Goal: Task Accomplishment & Management: Manage account settings

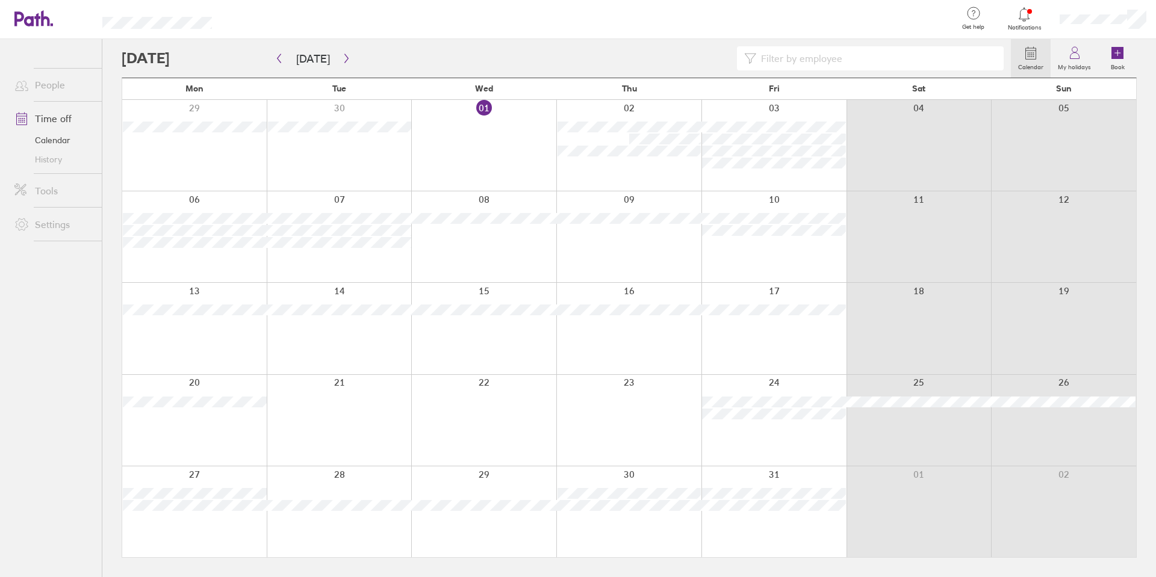
click at [1025, 17] on icon at bounding box center [1024, 14] width 14 height 14
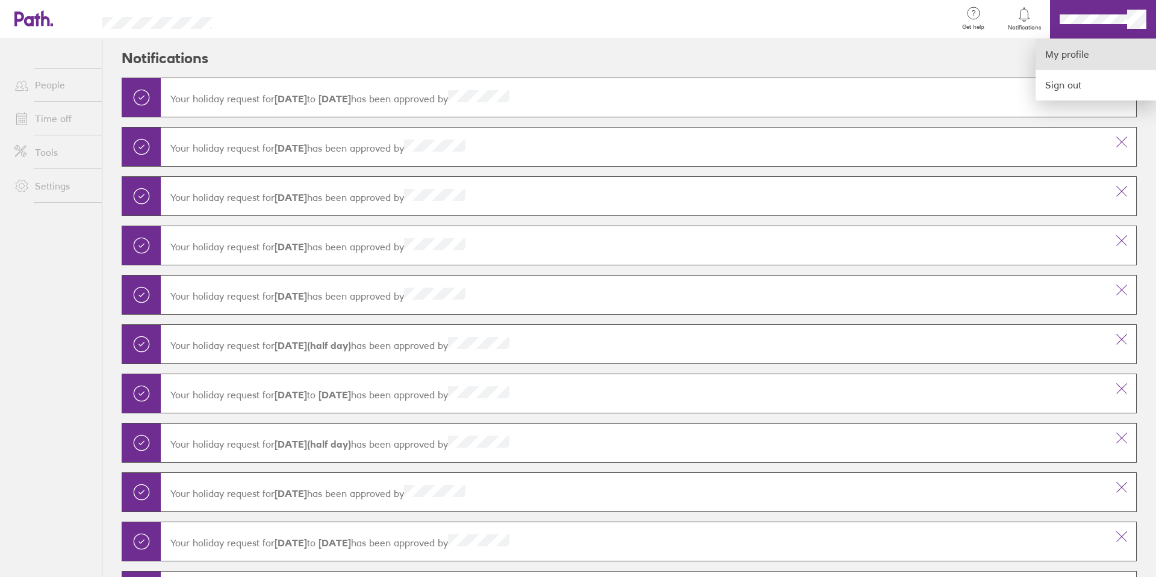
click at [1055, 51] on link "My profile" at bounding box center [1096, 54] width 120 height 31
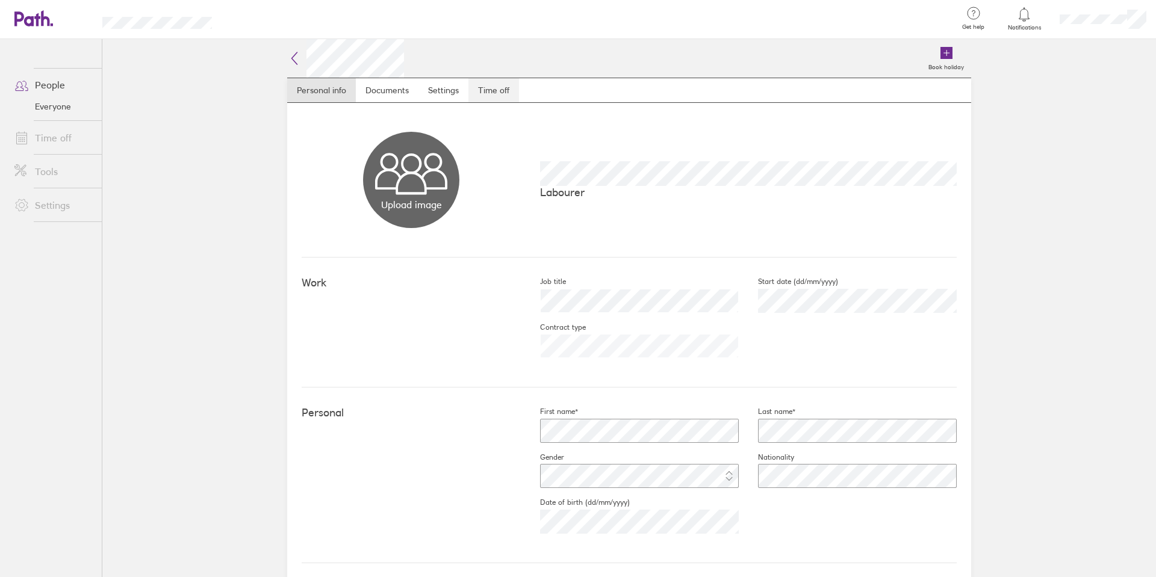
click at [495, 92] on link "Time off" at bounding box center [493, 90] width 51 height 24
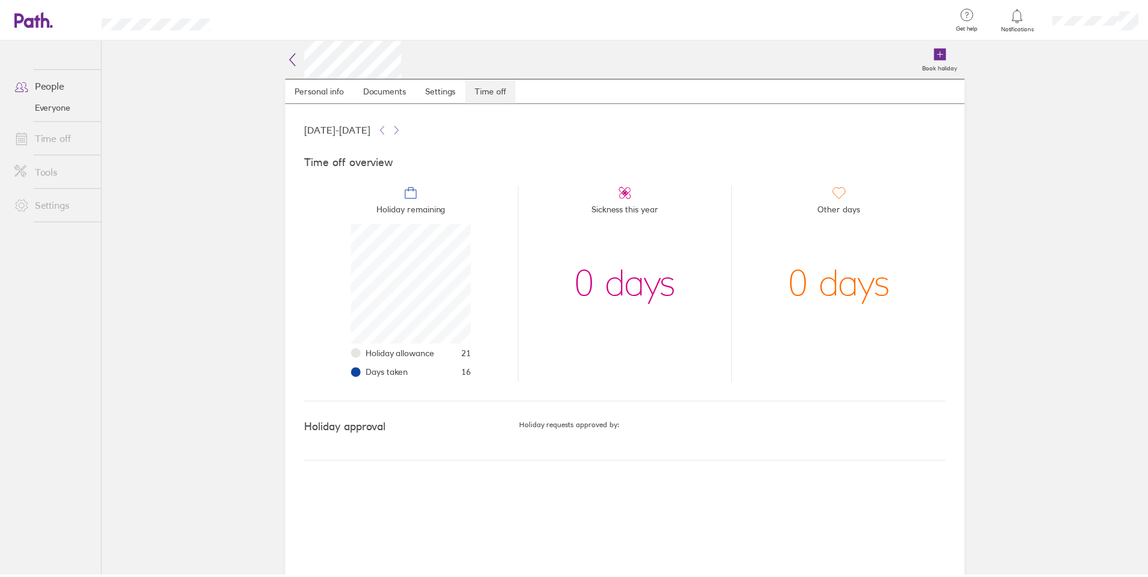
scroll to position [120, 120]
click at [26, 12] on icon at bounding box center [33, 18] width 39 height 16
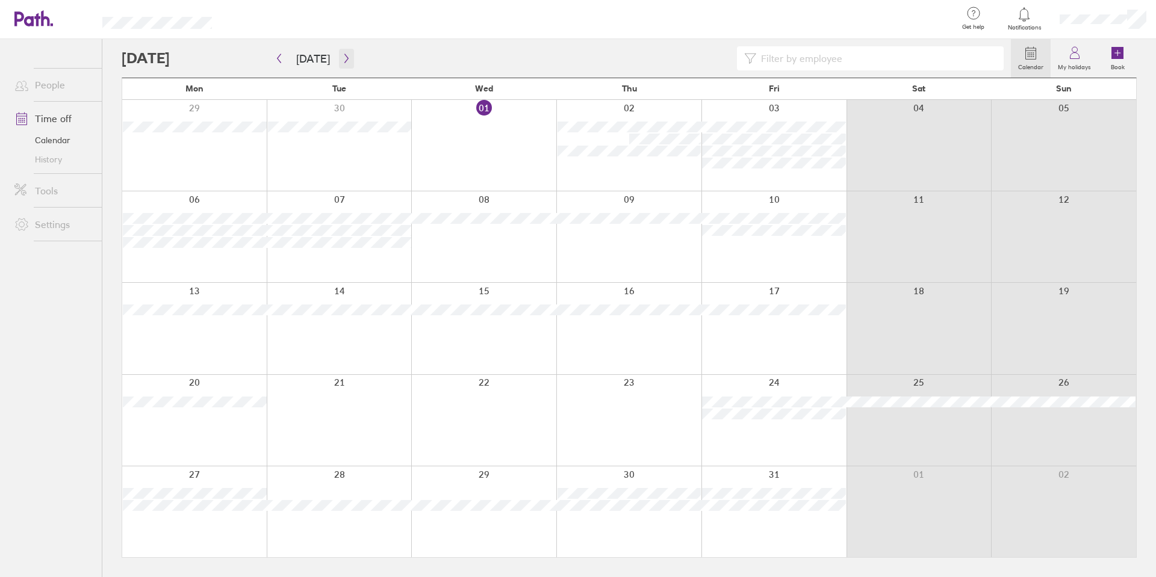
click at [344, 60] on icon "button" at bounding box center [346, 58] width 4 height 9
click at [344, 61] on icon "button" at bounding box center [346, 58] width 4 height 9
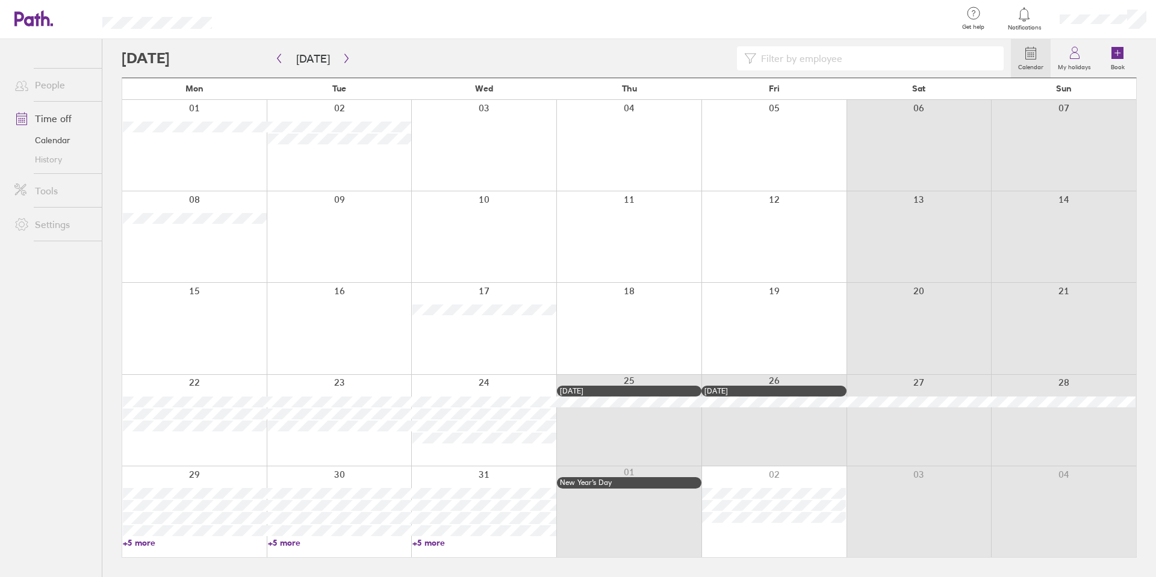
click at [132, 546] on link "+5 more" at bounding box center [195, 543] width 144 height 11
click at [37, 11] on icon at bounding box center [33, 18] width 39 height 16
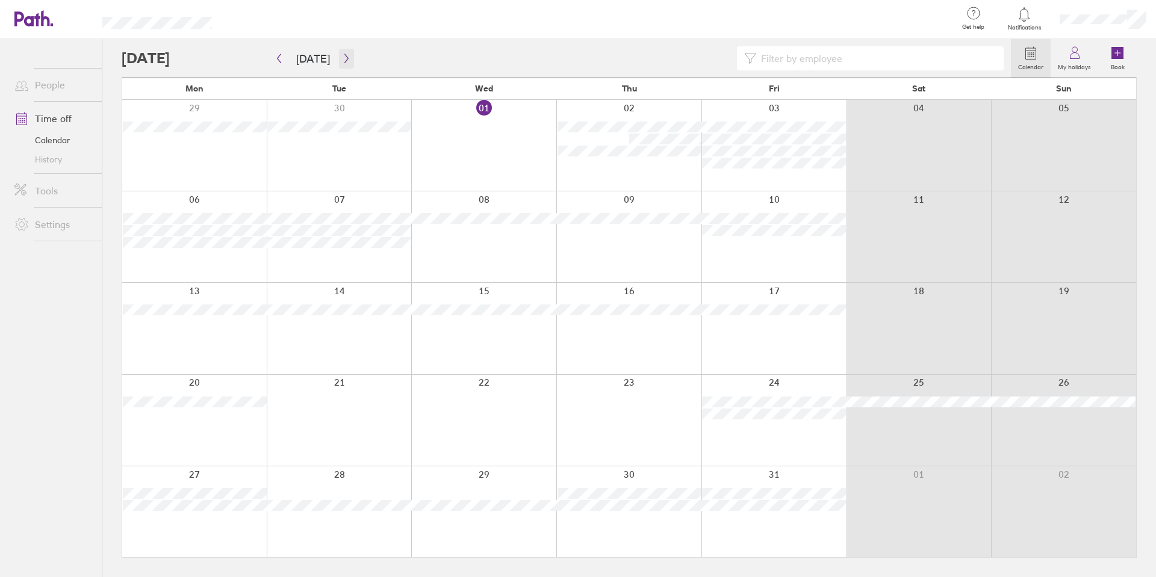
click at [339, 60] on button "button" at bounding box center [346, 59] width 15 height 20
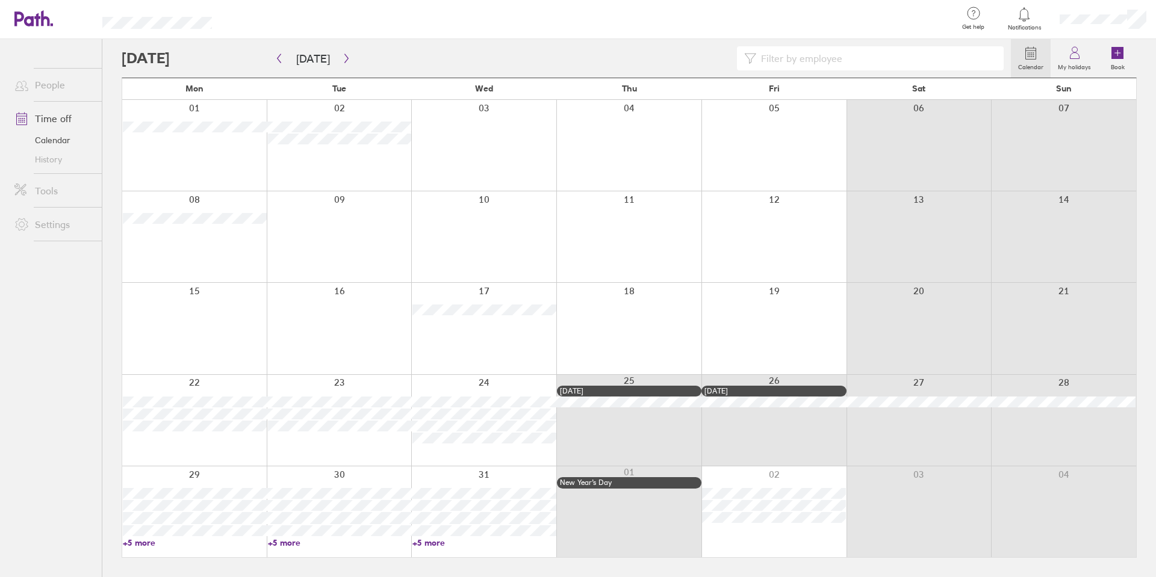
click at [172, 549] on div at bounding box center [194, 512] width 144 height 91
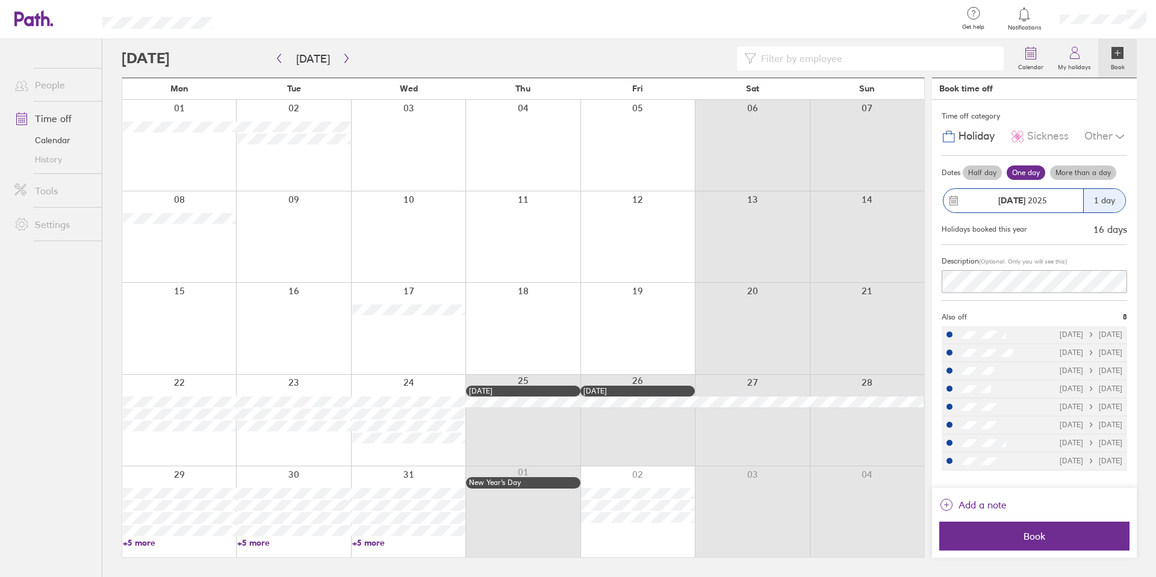
click at [142, 544] on link "+5 more" at bounding box center [179, 543] width 113 height 11
click at [13, 10] on header "Get help FAQs Contact us Notifications My profile Sign out" at bounding box center [574, 19] width 1148 height 39
click at [27, 19] on icon at bounding box center [27, 18] width 26 height 14
